Goal: Transaction & Acquisition: Purchase product/service

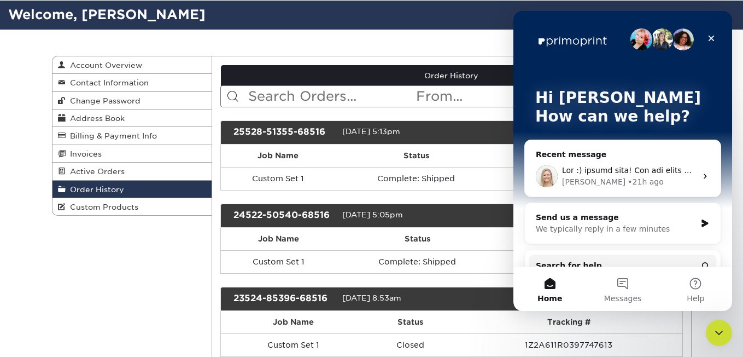
drag, startPoint x: 514, startPoint y: 11, endPoint x: 632, endPoint y: 181, distance: 207.1
click at [632, 181] on div "Natalie • 21h ago" at bounding box center [629, 181] width 135 height 11
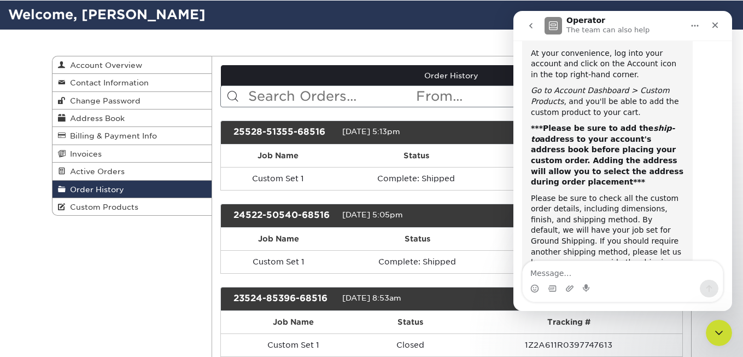
scroll to position [1537, 0]
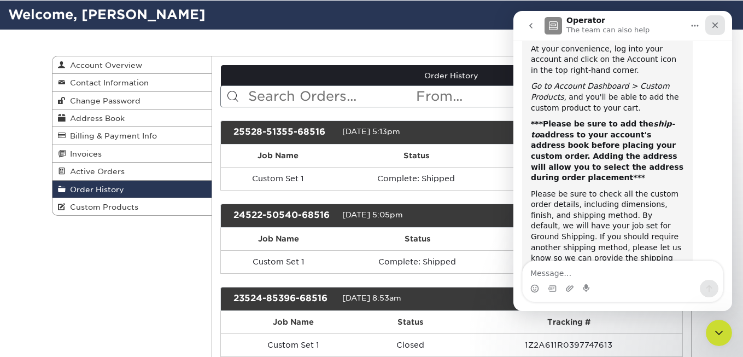
drag, startPoint x: 709, startPoint y: 29, endPoint x: 1223, endPoint y: 40, distance: 513.7
click at [709, 29] on div "Close" at bounding box center [716, 25] width 20 height 20
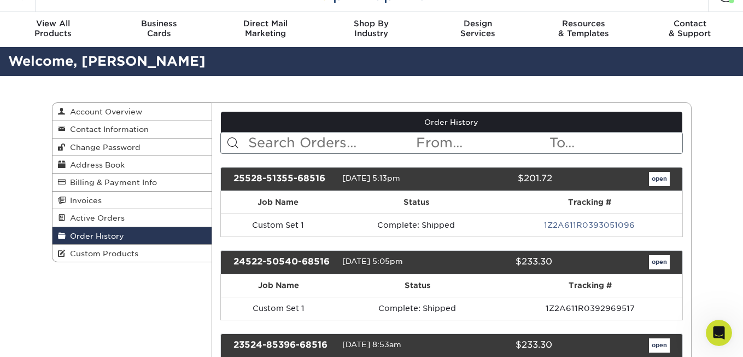
scroll to position [0, 0]
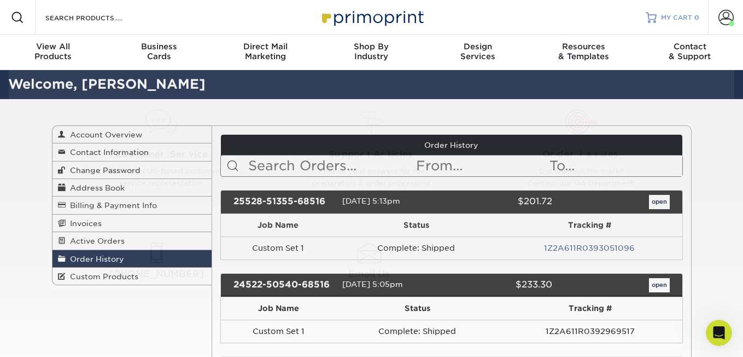
click at [671, 13] on span "MY CART" at bounding box center [676, 17] width 31 height 9
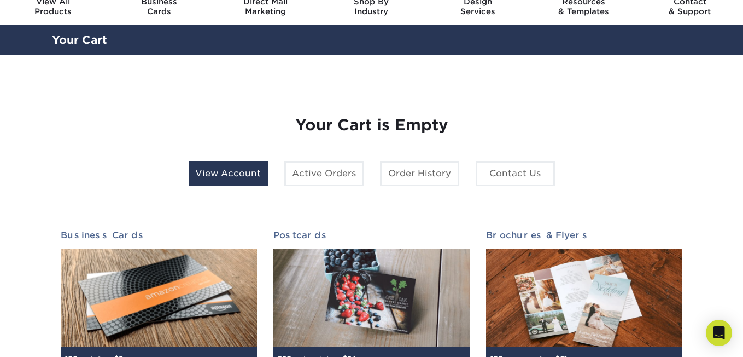
scroll to position [44, 0]
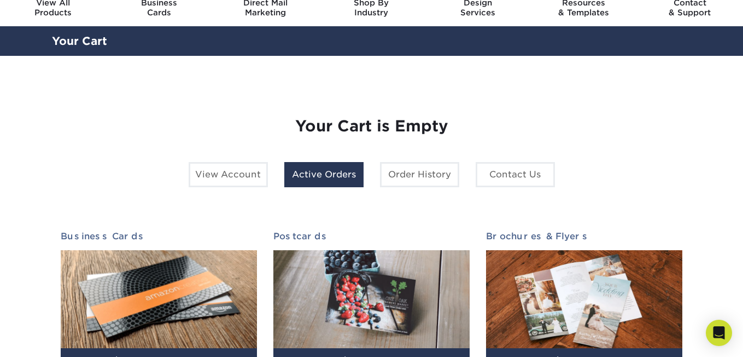
click at [315, 174] on link "Active Orders" at bounding box center [323, 174] width 79 height 25
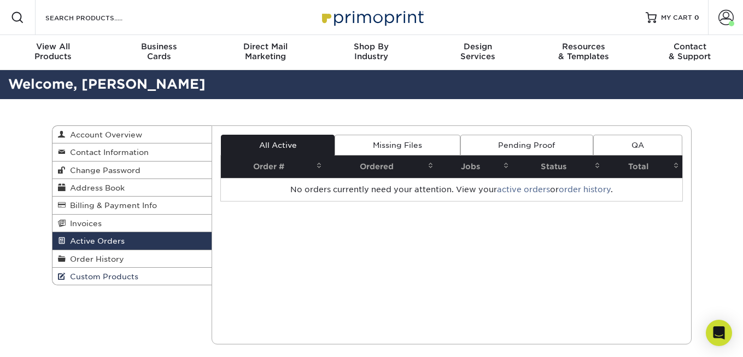
click at [93, 281] on span "Custom Products" at bounding box center [102, 276] width 73 height 9
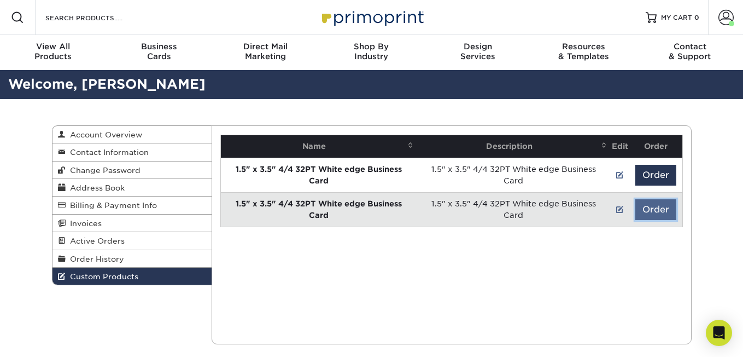
click at [660, 213] on button "Order" at bounding box center [656, 209] width 41 height 21
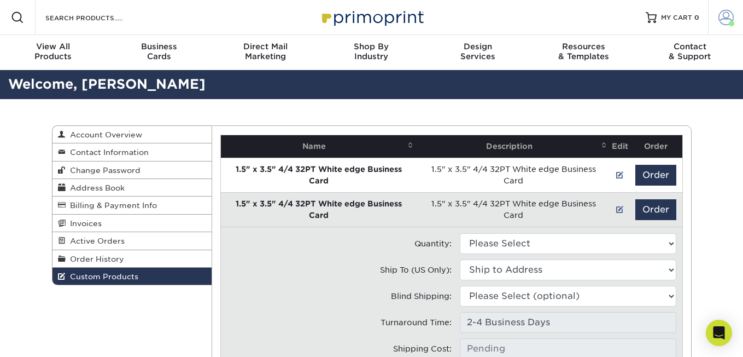
click at [727, 24] on span at bounding box center [726, 17] width 15 height 15
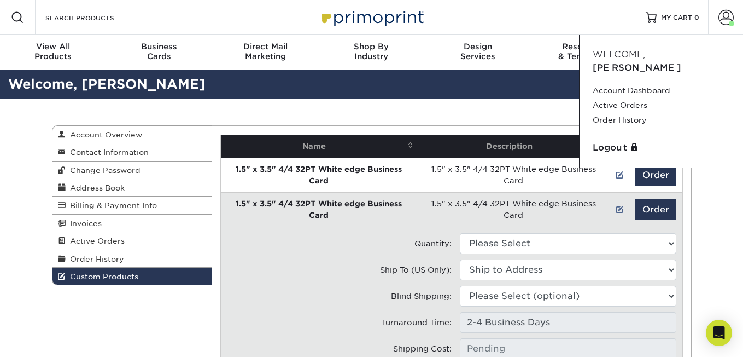
click at [721, 271] on div "Custom Products Account Overview Contact Information Change Password Address Bo…" at bounding box center [371, 293] width 743 height 388
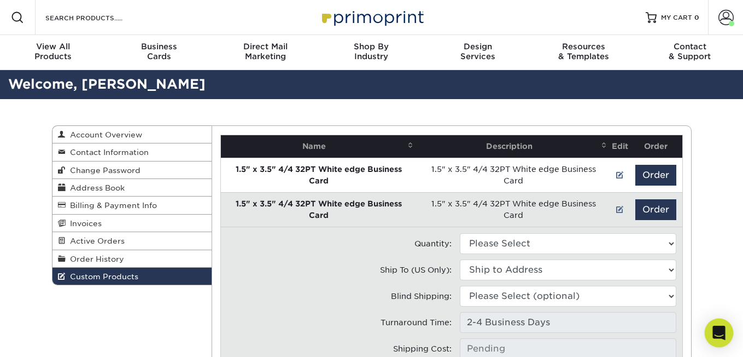
click at [708, 328] on div "Open Intercom Messenger" at bounding box center [719, 332] width 29 height 29
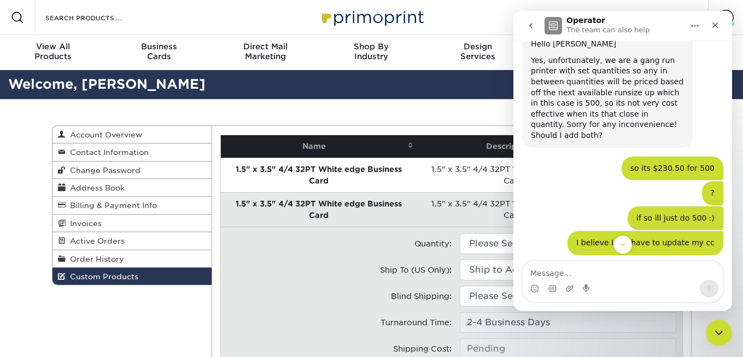
scroll to position [1250, 0]
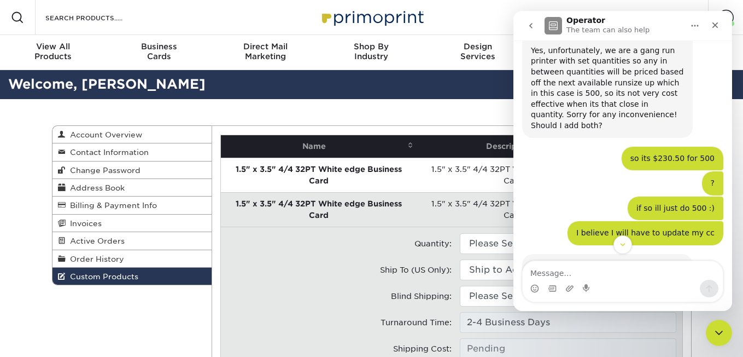
click at [572, 275] on textarea "Message…" at bounding box center [623, 270] width 200 height 19
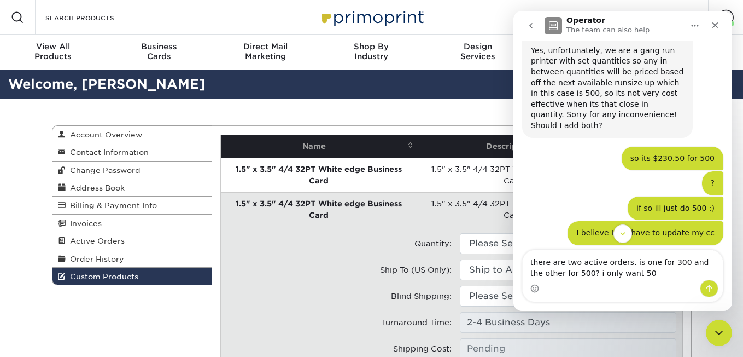
type textarea "there are two active orders. is one for 300 and the other for 500? i only want …"
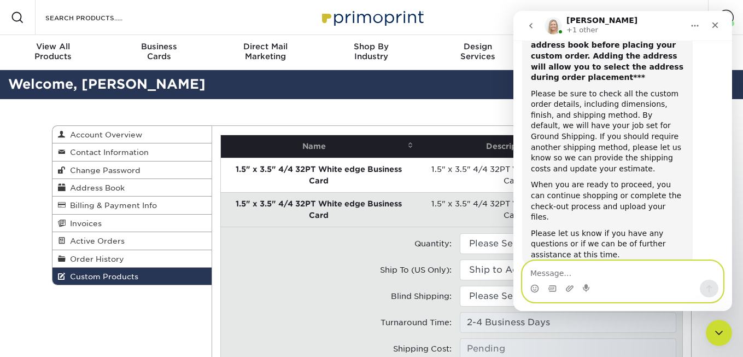
scroll to position [1653, 0]
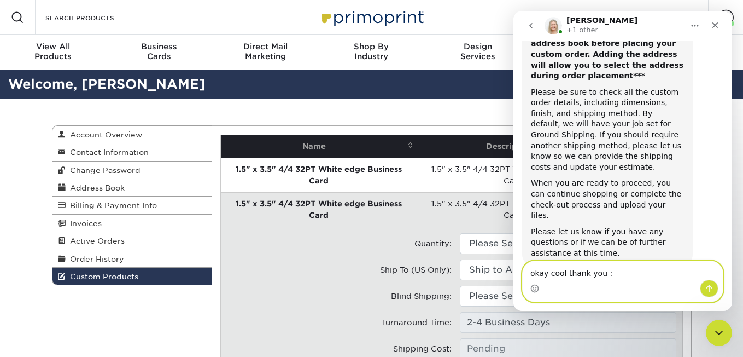
type textarea "okay cool thank you :)"
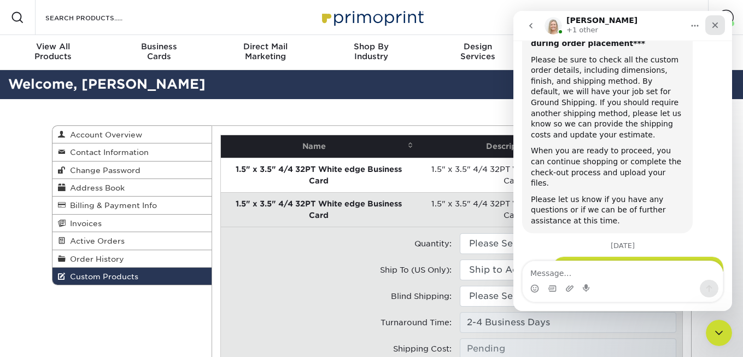
click at [715, 30] on div "Close" at bounding box center [716, 25] width 20 height 20
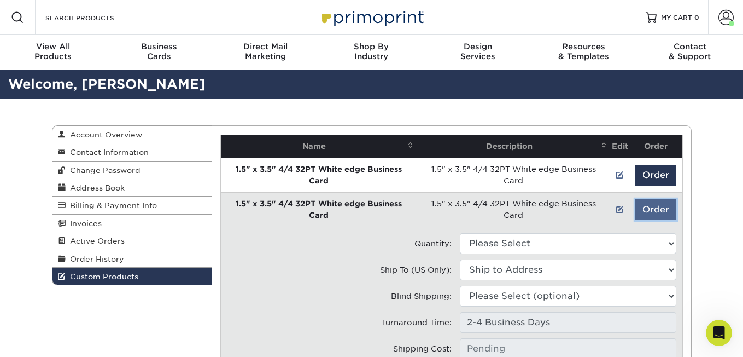
click at [649, 211] on button "Order" at bounding box center [656, 209] width 41 height 21
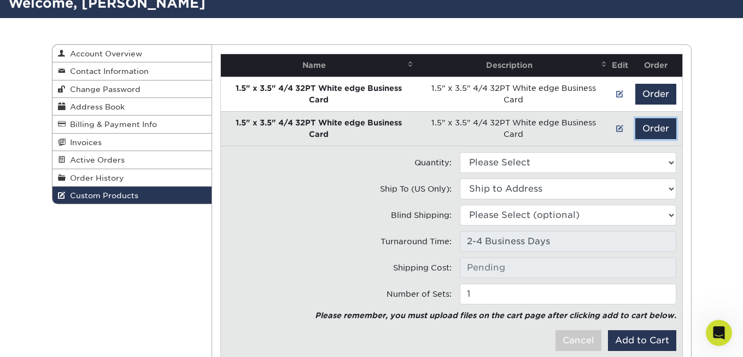
scroll to position [122, 0]
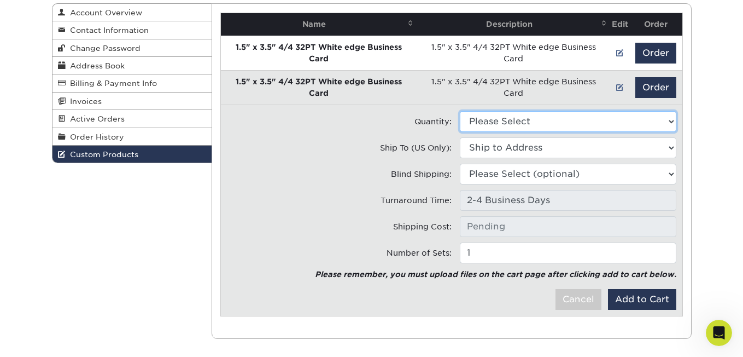
click at [593, 121] on select "Please Select 500 - $230.50" at bounding box center [568, 121] width 217 height 21
select select "0"
click at [460, 111] on select "Please Select 500 - $230.50" at bounding box center [568, 121] width 217 height 21
type input "Ground: $22.23"
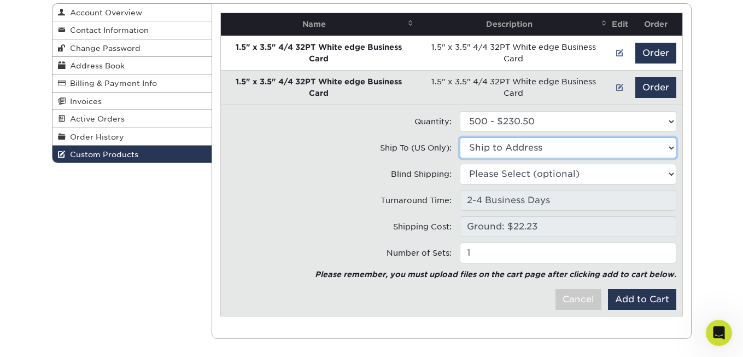
click at [540, 149] on select "Ship to Address 63 Flushing Ave, Brooklyn, NY 1050 Atlantic Ave, Brooklyn, NY 3…" at bounding box center [568, 147] width 217 height 21
select select "216514"
click at [460, 137] on select "Ship to Address • 63 Flushing Ave, Brooklyn, NY Cube Smart • 1050 Atlantic Ave,…" at bounding box center [568, 147] width 217 height 21
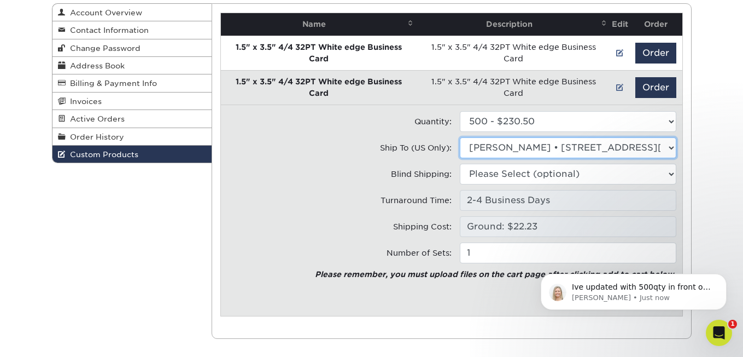
scroll to position [1729, 0]
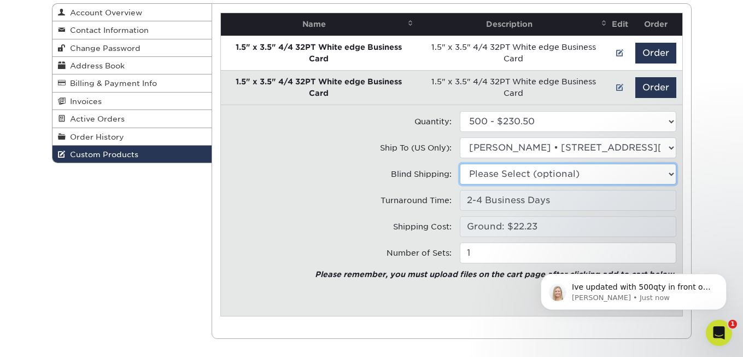
click at [527, 177] on select "Please Select (optional) 63 Flushing Ave, Brooklyn, NY 1050 Atlantic Ave, Brook…" at bounding box center [568, 174] width 217 height 21
select select "216514"
click at [460, 164] on select "Please Select (optional) • 63 Flushing Ave, Brooklyn, NY Cube Smart • 1050 Atla…" at bounding box center [568, 174] width 217 height 21
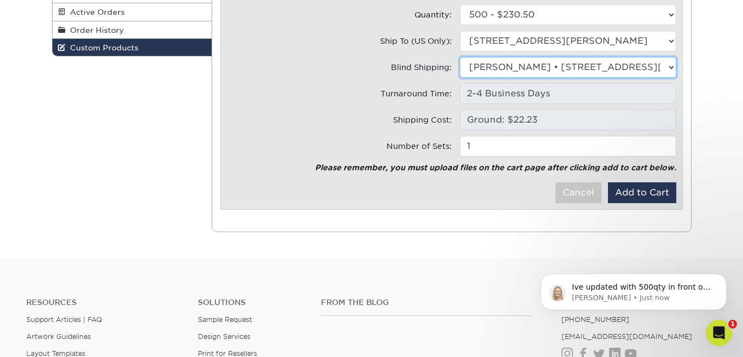
scroll to position [228, 0]
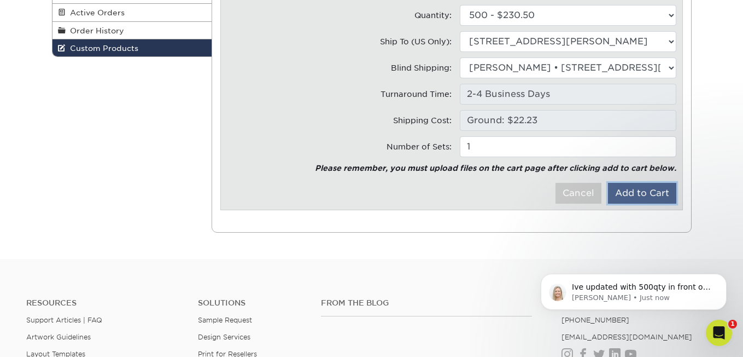
click at [651, 188] on button "Add to Cart" at bounding box center [642, 193] width 68 height 21
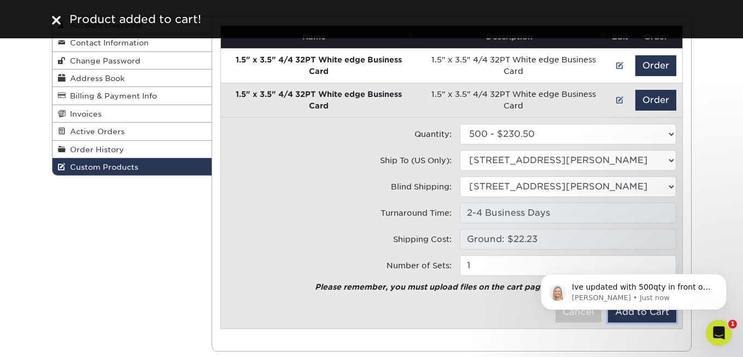
scroll to position [0, 0]
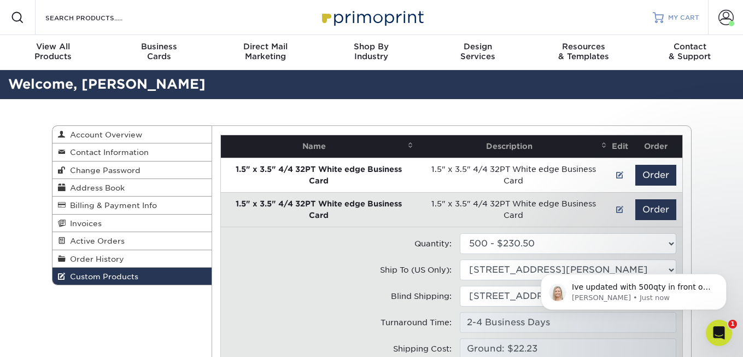
click at [684, 16] on span "MY CART" at bounding box center [683, 17] width 31 height 9
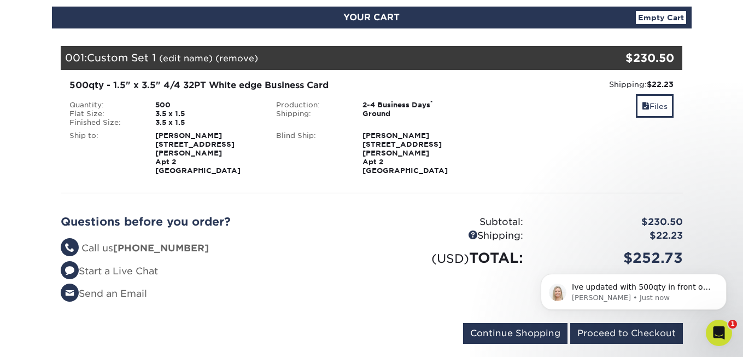
scroll to position [121, 0]
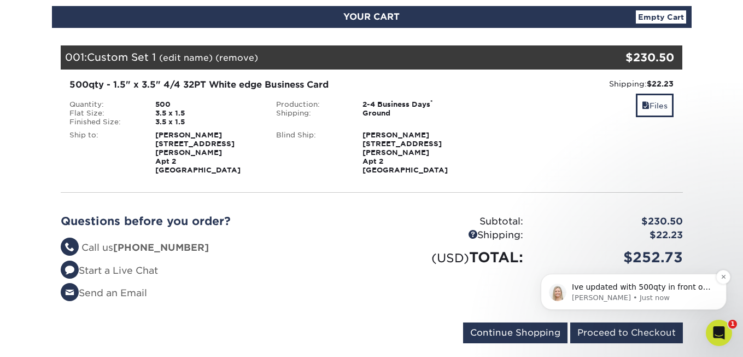
click at [607, 294] on p "Natalie • Just now" at bounding box center [642, 298] width 141 height 10
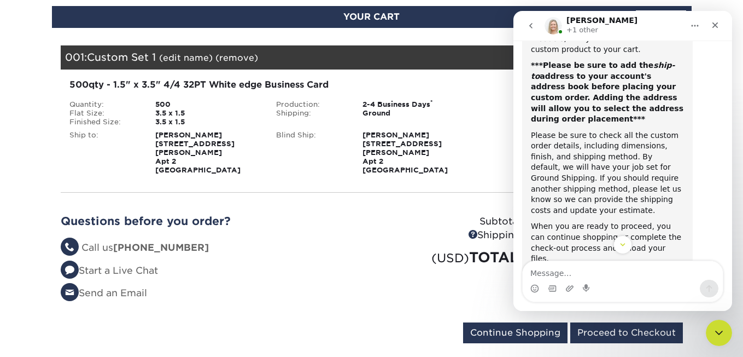
scroll to position [1729, 0]
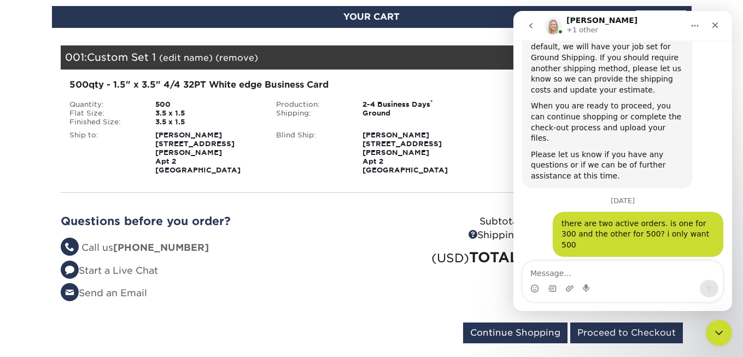
click at [582, 271] on textarea "Message…" at bounding box center [623, 270] width 200 height 19
type textarea "oh thats perfect thank you so much"
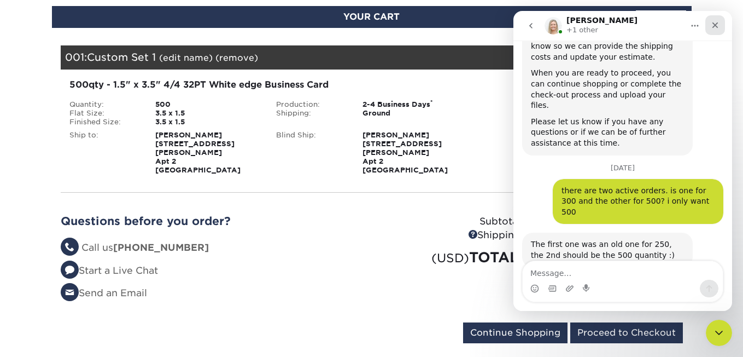
click at [724, 23] on div "Close" at bounding box center [716, 25] width 20 height 20
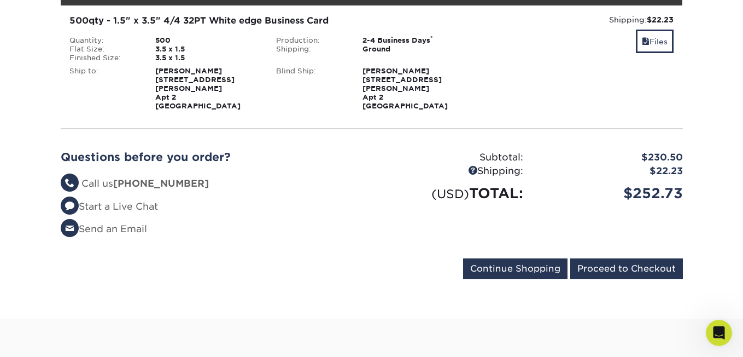
scroll to position [201, 0]
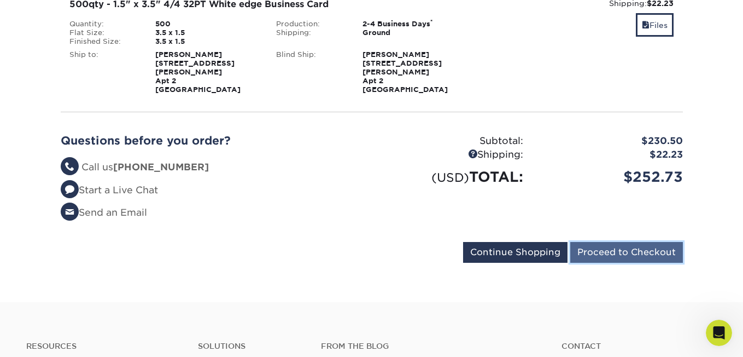
click at [610, 242] on input "Proceed to Checkout" at bounding box center [626, 252] width 113 height 21
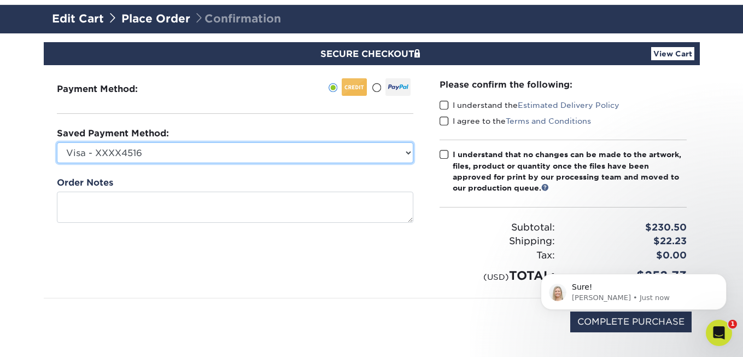
click at [383, 149] on select "Visa - XXXX4516 Visa - XXXX3865 American Express - XXXX7897 Visa - XXXX3865 Vis…" at bounding box center [235, 152] width 357 height 21
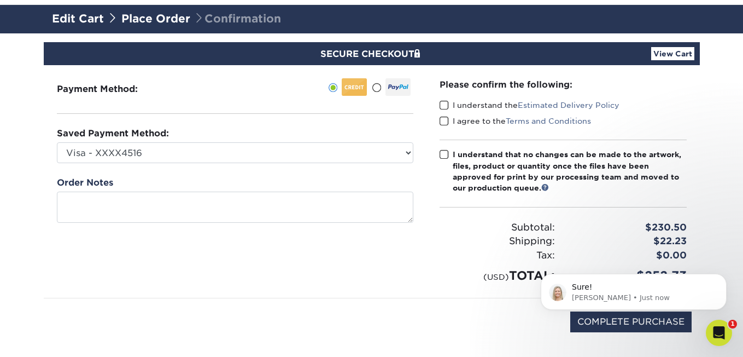
click at [380, 89] on span at bounding box center [376, 88] width 9 height 10
click at [0, 0] on input "radio" at bounding box center [0, 0] width 0 height 0
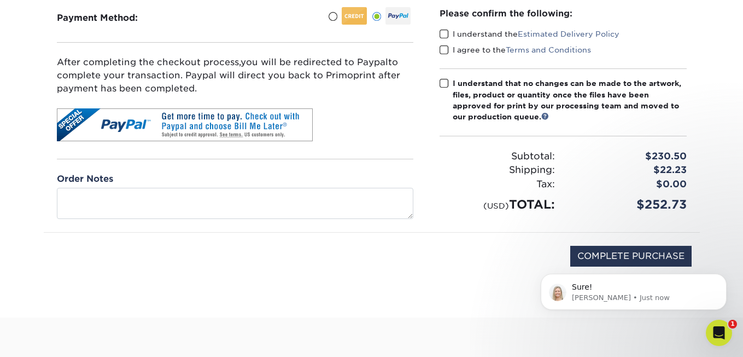
scroll to position [137, 0]
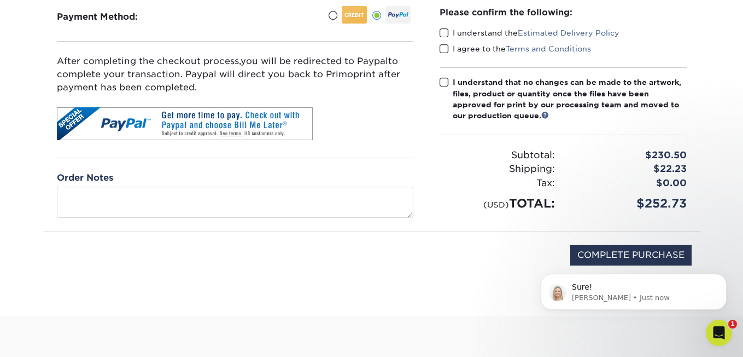
click at [337, 14] on span at bounding box center [332, 15] width 9 height 10
click at [0, 0] on input "radio" at bounding box center [0, 0] width 0 height 0
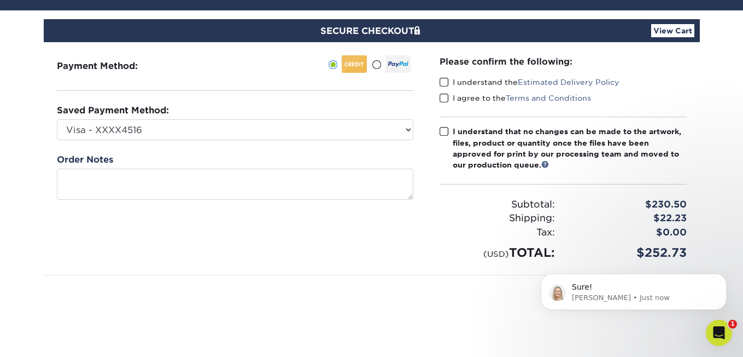
scroll to position [88, 0]
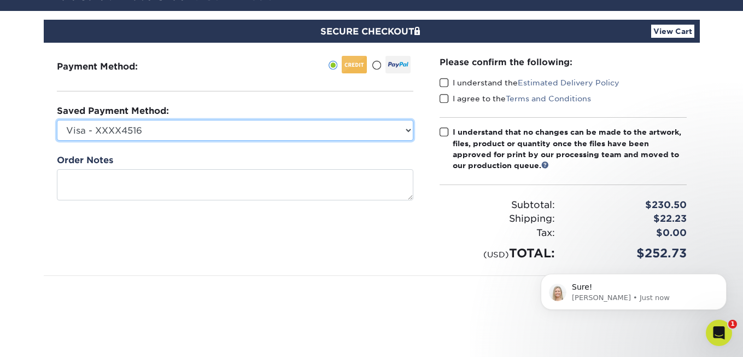
click at [260, 125] on select "Visa - XXXX4516 Visa - XXXX3865 American Express - XXXX7897 Visa - XXXX3865 Vis…" at bounding box center [235, 130] width 357 height 21
select select
click at [57, 120] on select "Visa - XXXX4516 Visa - XXXX3865 American Express - XXXX7897 Visa - XXXX3865 Vis…" at bounding box center [235, 130] width 357 height 21
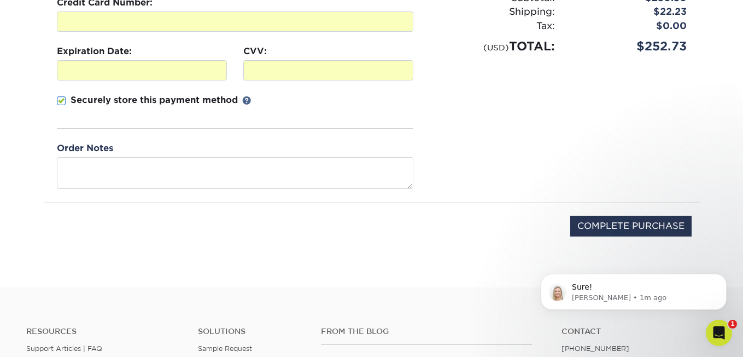
scroll to position [371, 0]
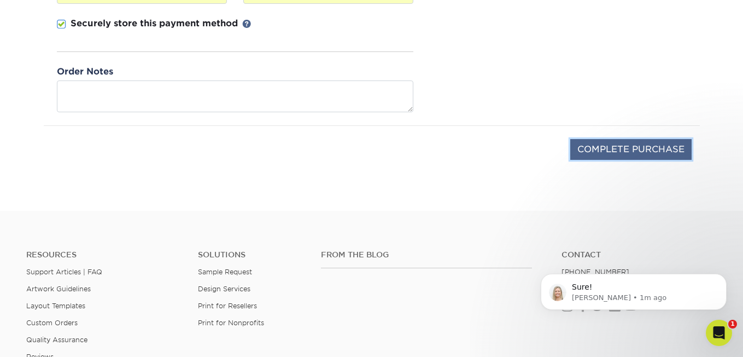
click at [609, 153] on input "COMPLETE PURCHASE" at bounding box center [630, 149] width 121 height 21
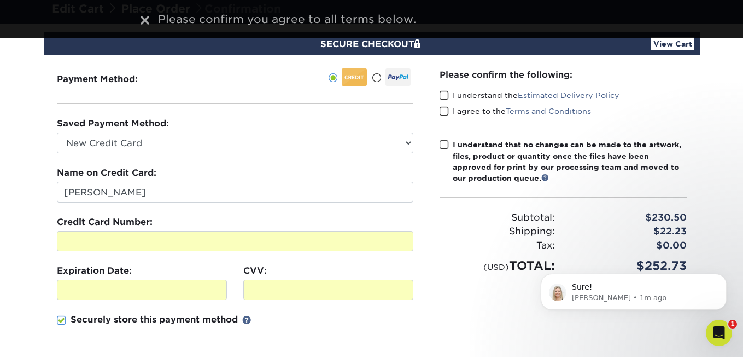
scroll to position [76, 0]
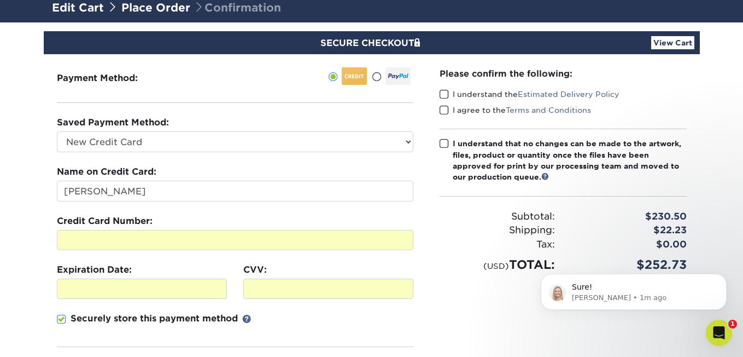
click at [440, 141] on span at bounding box center [444, 143] width 9 height 10
click at [0, 0] on input "I understand that no changes can be made to the artwork, files, product or quan…" at bounding box center [0, 0] width 0 height 0
click at [446, 92] on span at bounding box center [444, 94] width 9 height 10
click at [0, 0] on input "I understand the Estimated Delivery Policy" at bounding box center [0, 0] width 0 height 0
click at [445, 110] on span at bounding box center [444, 110] width 9 height 10
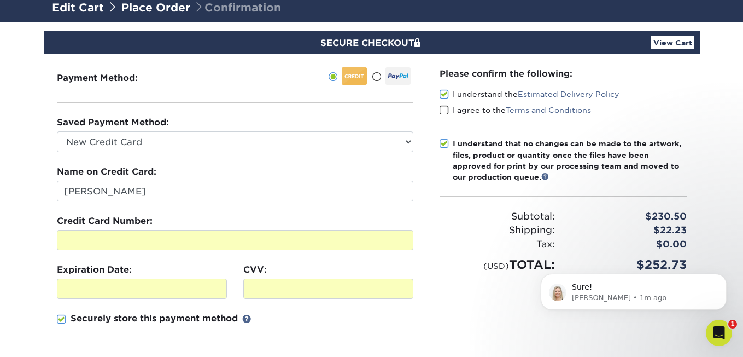
click at [0, 0] on input "I agree to the Terms and Conditions" at bounding box center [0, 0] width 0 height 0
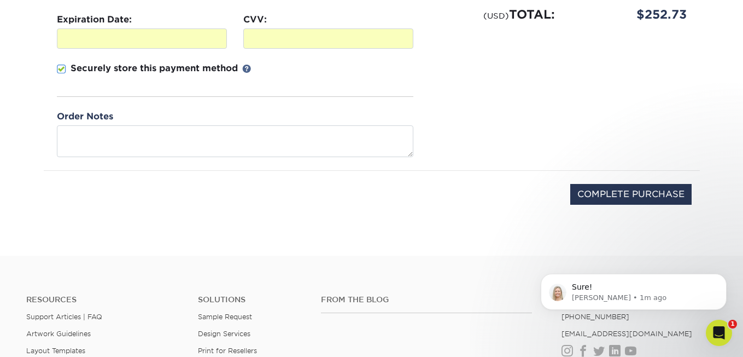
scroll to position [462, 0]
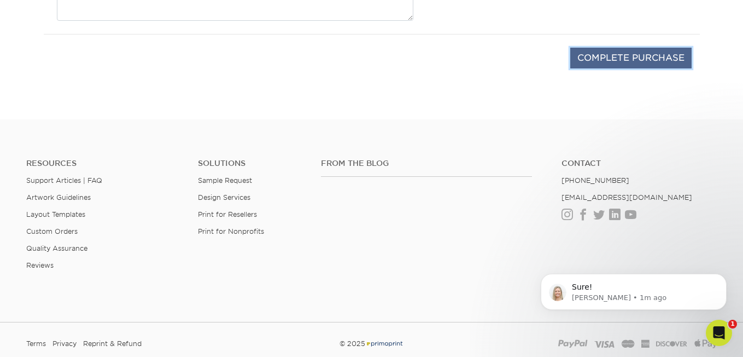
click at [633, 57] on input "COMPLETE PURCHASE" at bounding box center [630, 58] width 121 height 21
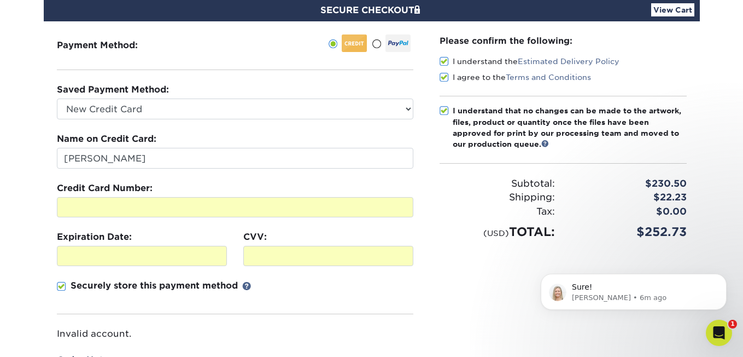
scroll to position [109, 0]
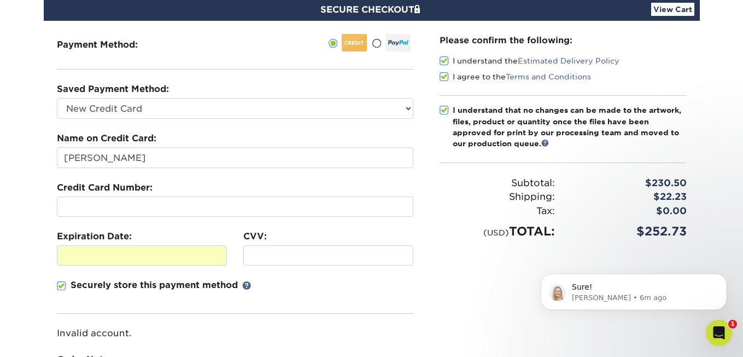
click at [439, 241] on div "Please confirm the following: I understand the Estimated Delivery Policy I agre…" at bounding box center [563, 217] width 273 height 392
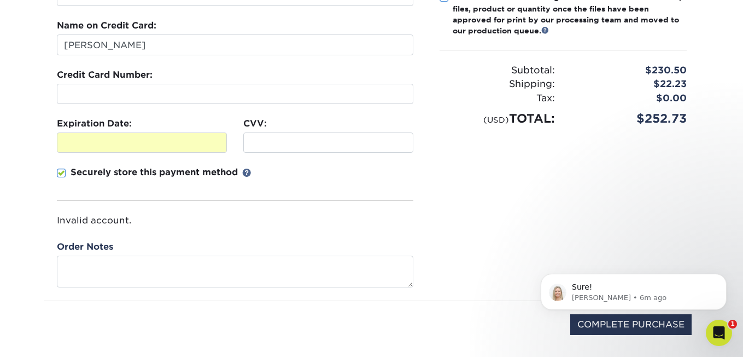
scroll to position [222, 0]
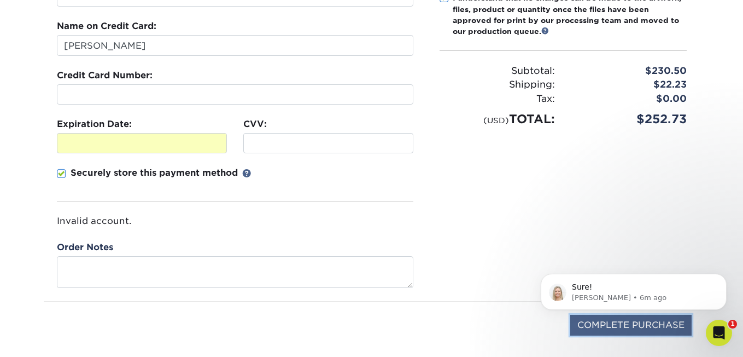
click at [581, 329] on input "COMPLETE PURCHASE" at bounding box center [630, 324] width 121 height 21
type input "PROCESSING, PLEASE WAIT..."
